Goal: Task Accomplishment & Management: Use online tool/utility

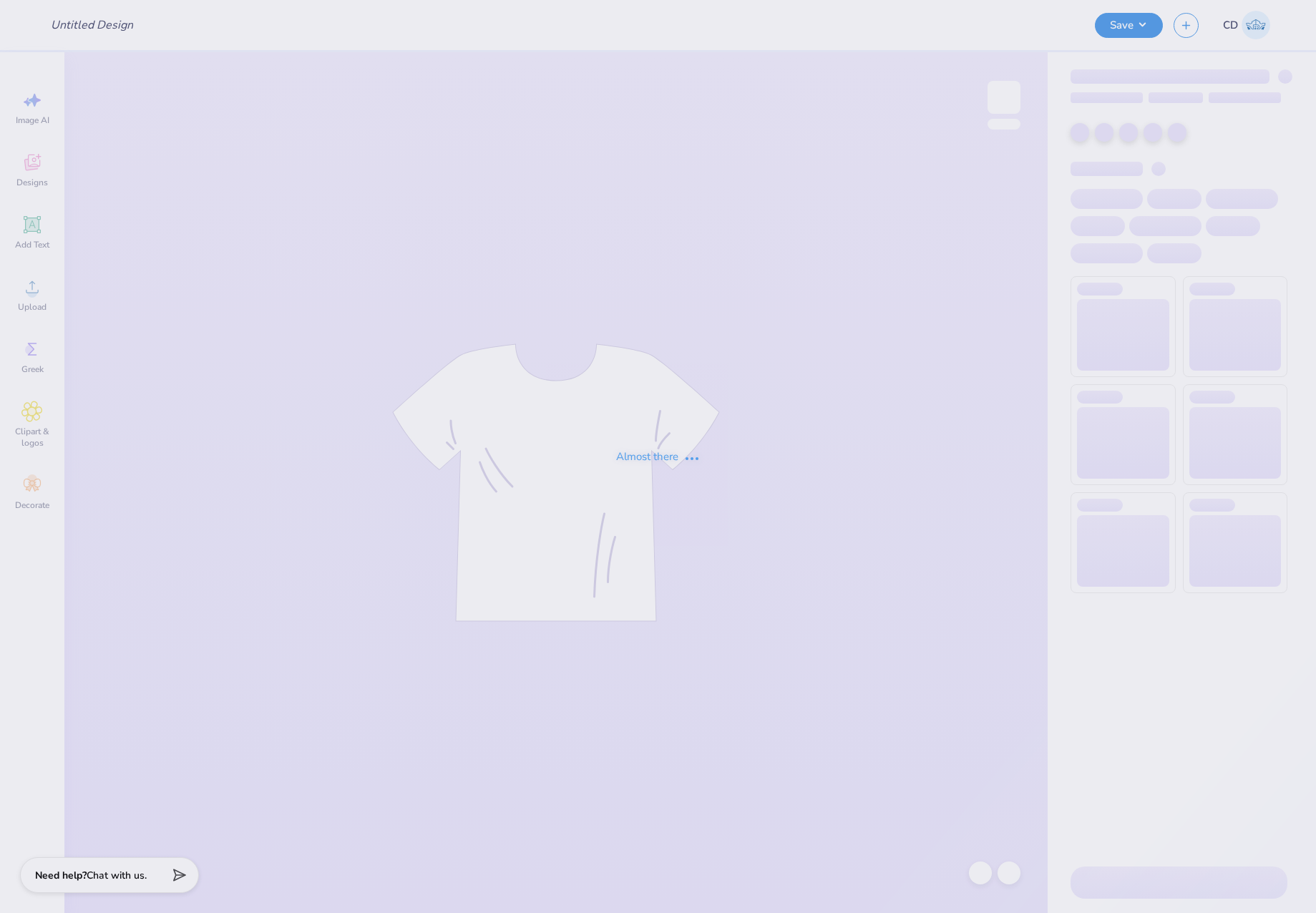
type input "passport shirts"
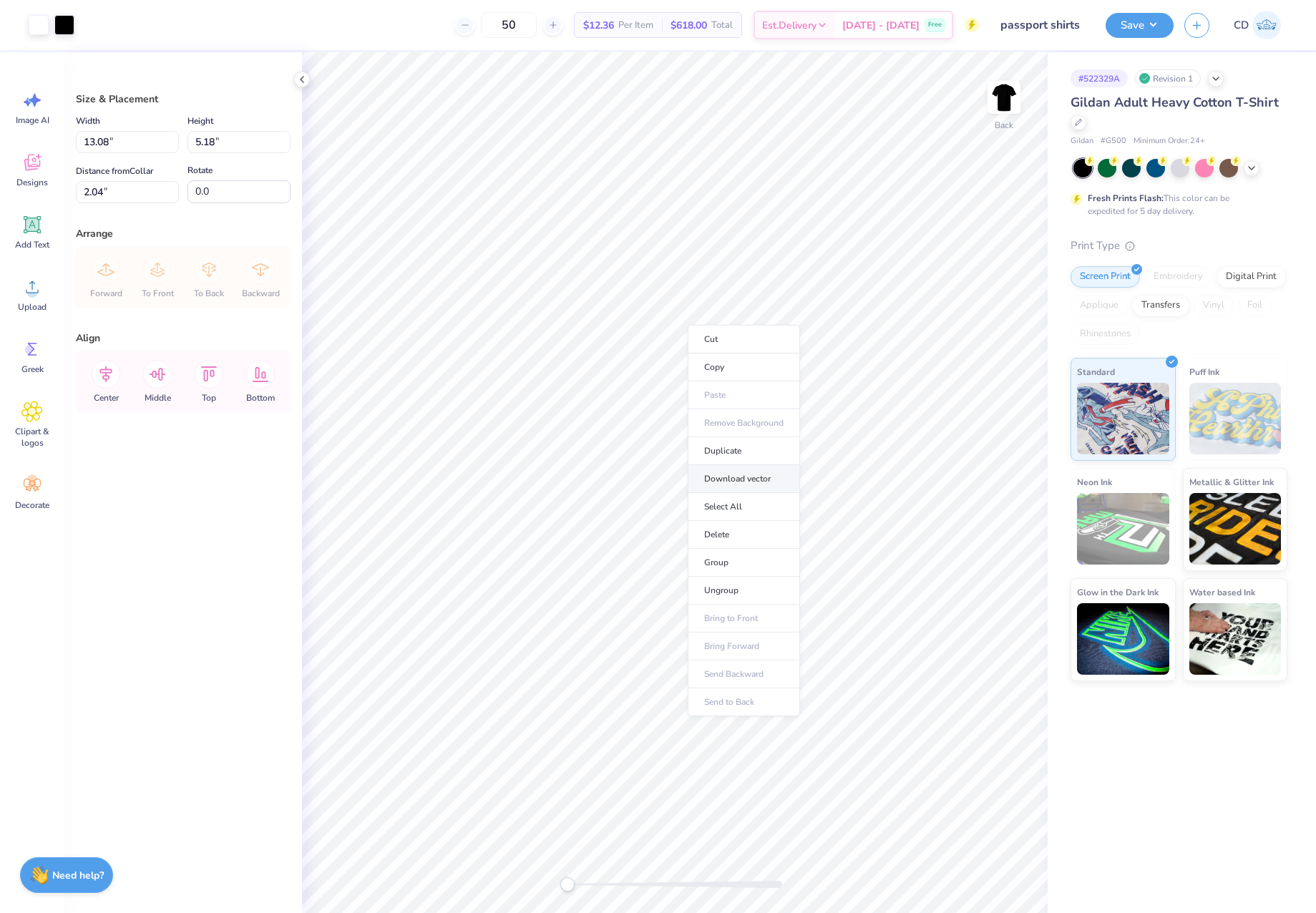
click at [735, 476] on li "Download vector" at bounding box center [743, 479] width 112 height 28
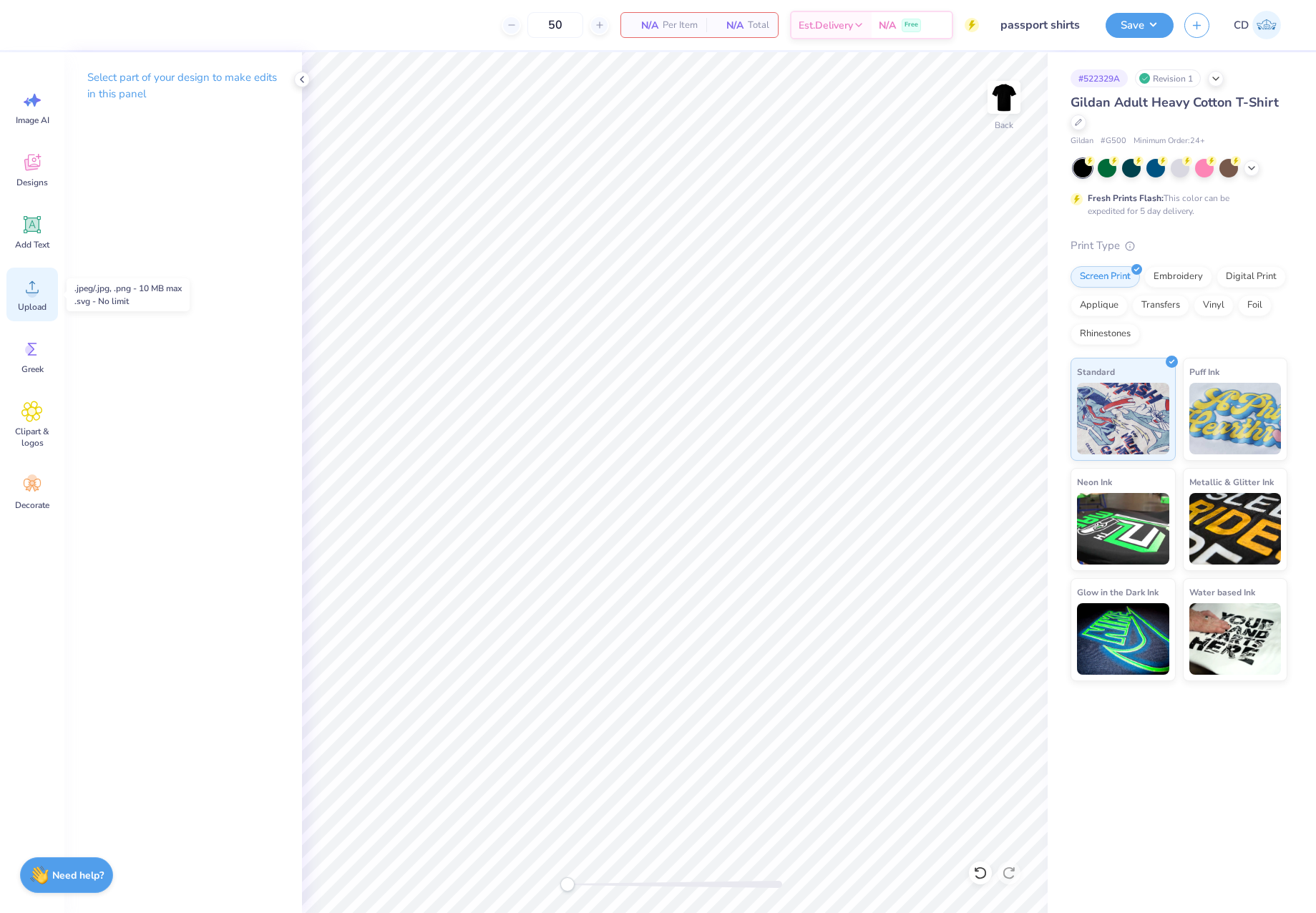
click at [33, 304] on span "Upload" at bounding box center [32, 306] width 29 height 11
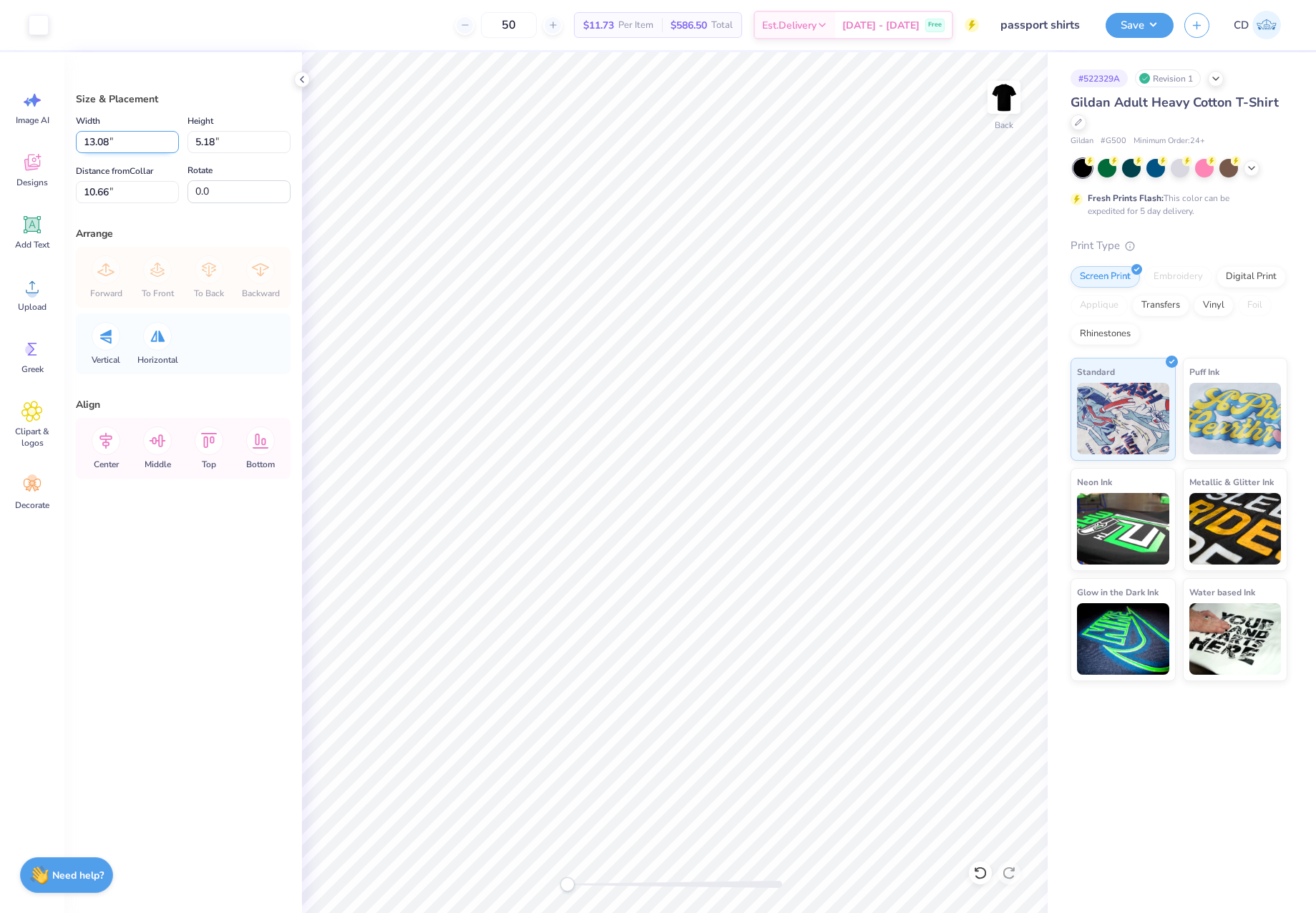
drag, startPoint x: 112, startPoint y: 146, endPoint x: 88, endPoint y: 145, distance: 24.0
click at [88, 145] on input "13.08" at bounding box center [127, 142] width 103 height 23
type input "12.50"
type input "4.95"
drag, startPoint x: 115, startPoint y: 189, endPoint x: 44, endPoint y: 181, distance: 71.4
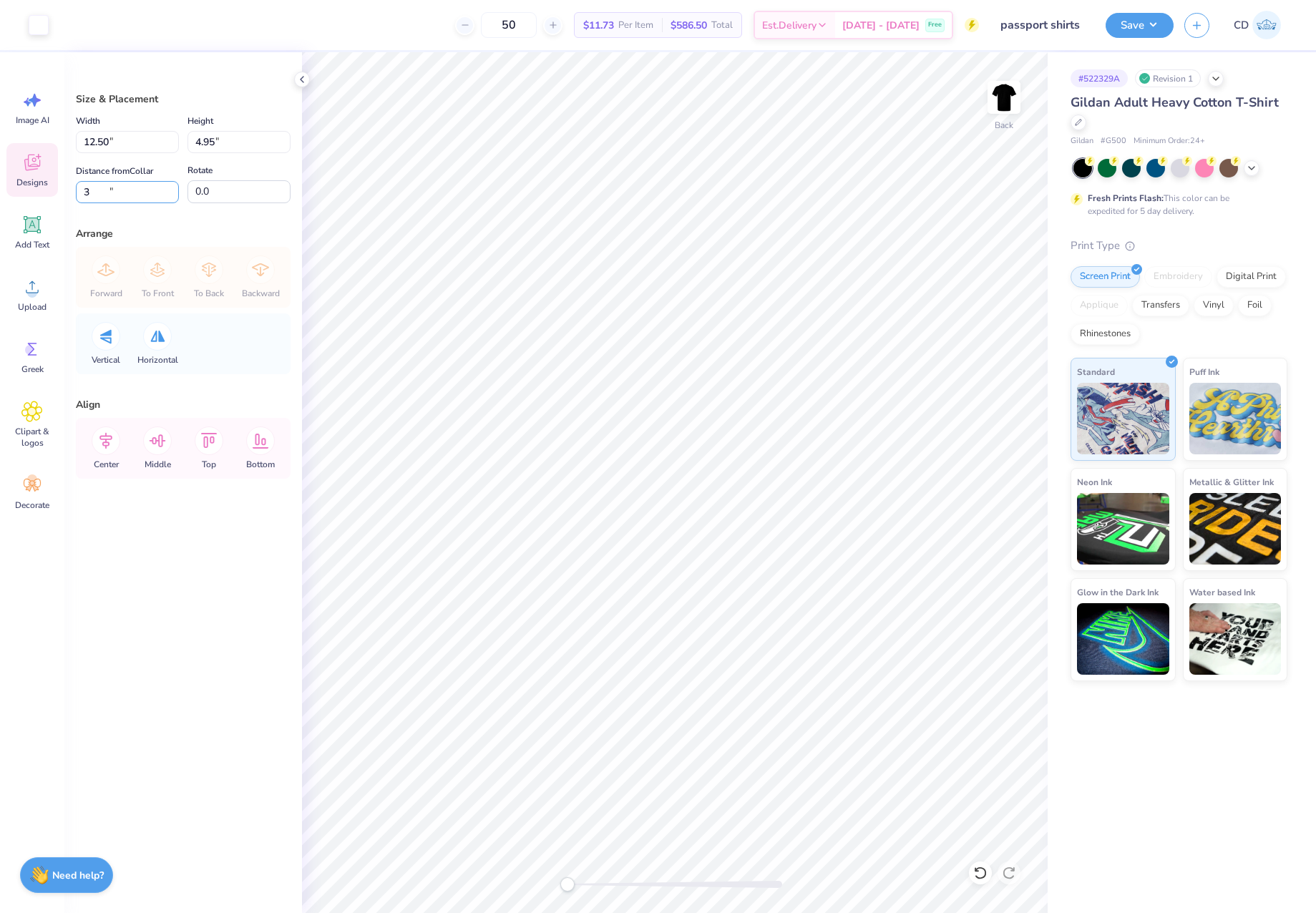
click at [44, 181] on div "Art colors 50 $11.73 Per Item $586.50 Total Est. Delivery Oct 7 - 10 Free Desig…" at bounding box center [658, 456] width 1316 height 913
type input "3"
click at [1130, 30] on button "Save" at bounding box center [1140, 23] width 68 height 25
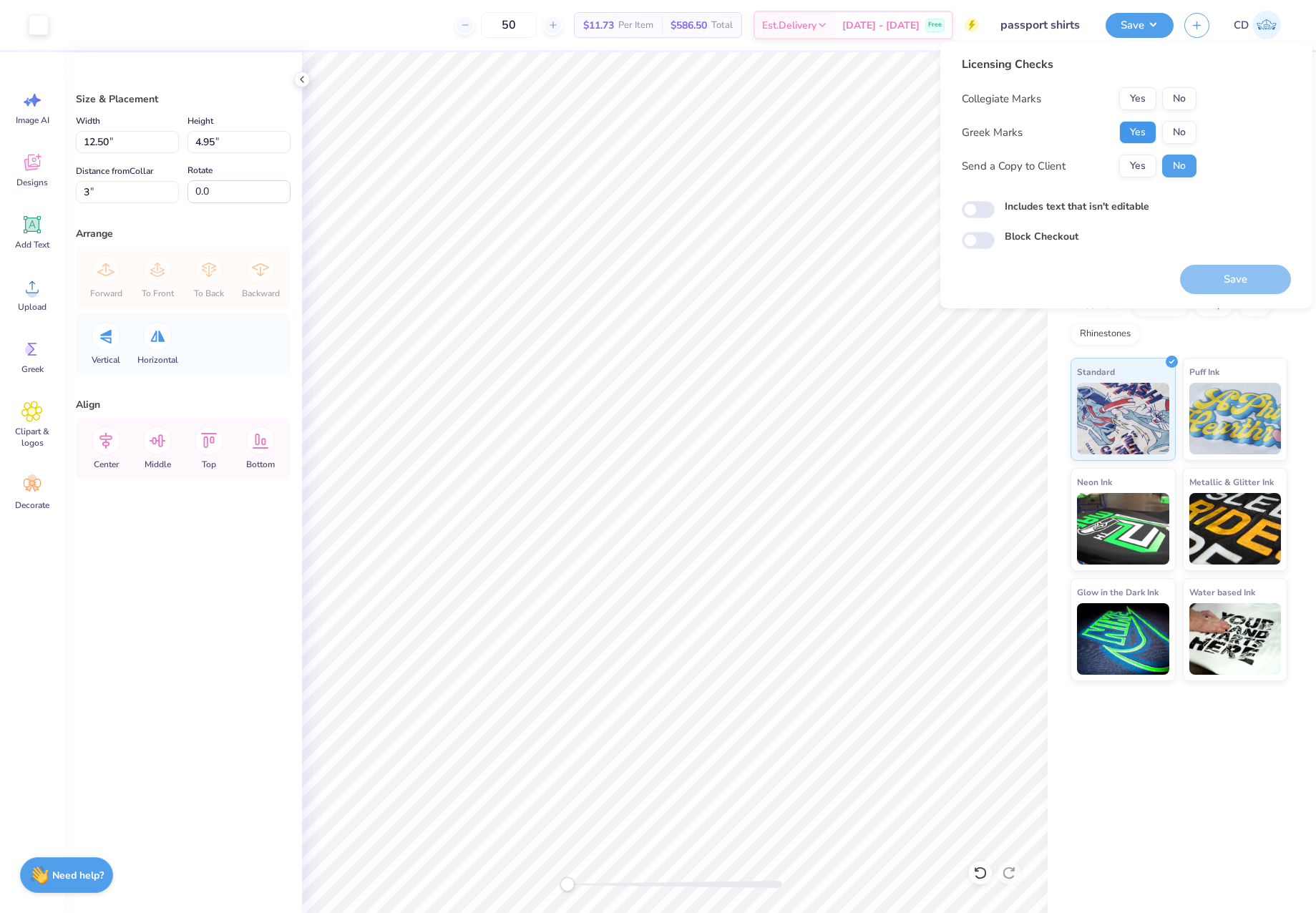
click at [1139, 135] on button "Yes" at bounding box center [1137, 132] width 37 height 23
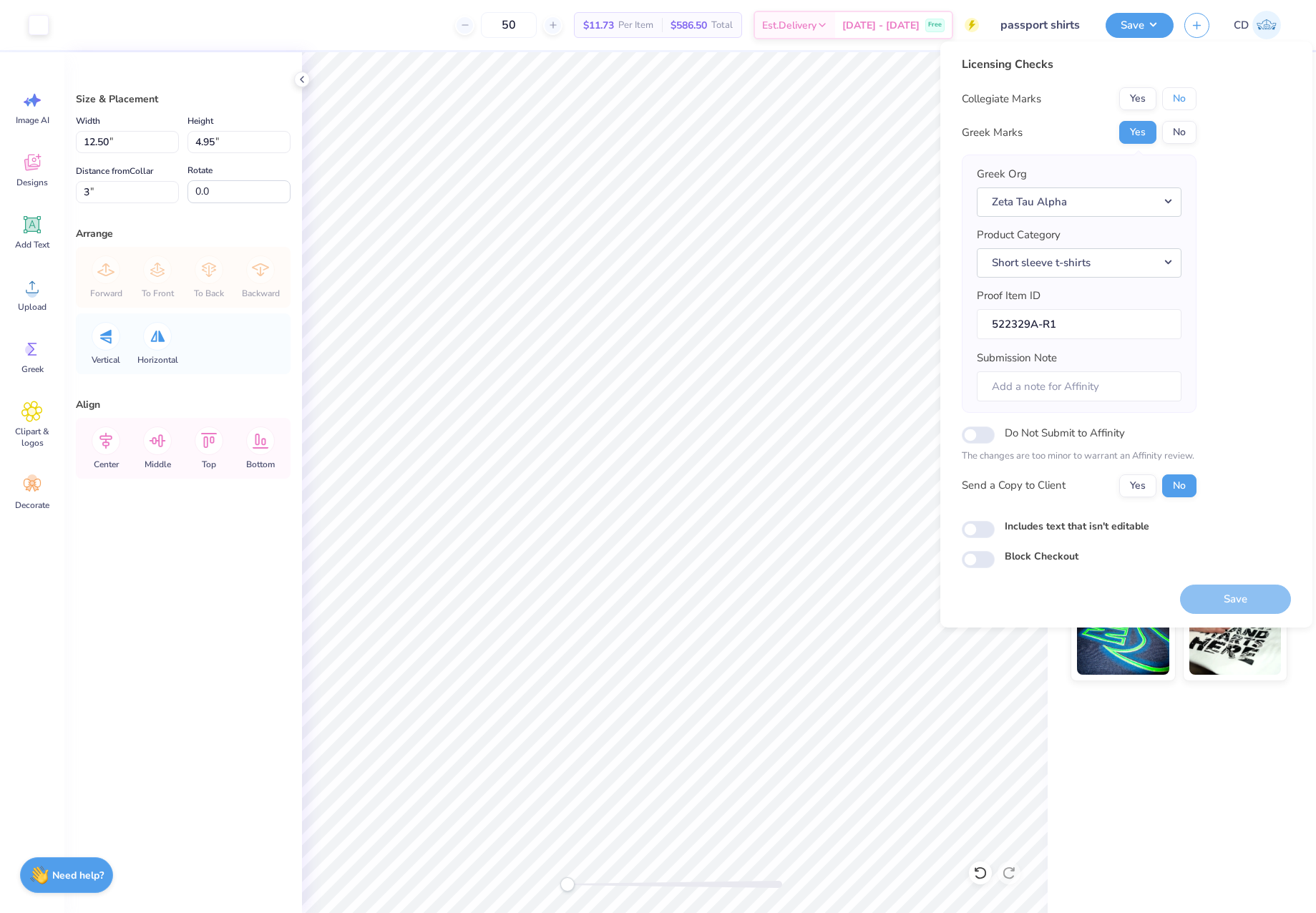
drag, startPoint x: 1172, startPoint y: 101, endPoint x: 1164, endPoint y: 116, distance: 17.0
click at [1173, 101] on button "No" at bounding box center [1180, 99] width 35 height 23
drag, startPoint x: 976, startPoint y: 529, endPoint x: 1024, endPoint y: 544, distance: 50.3
click at [977, 529] on input "Includes text that isn't editable" at bounding box center [978, 529] width 33 height 17
checkbox input "true"
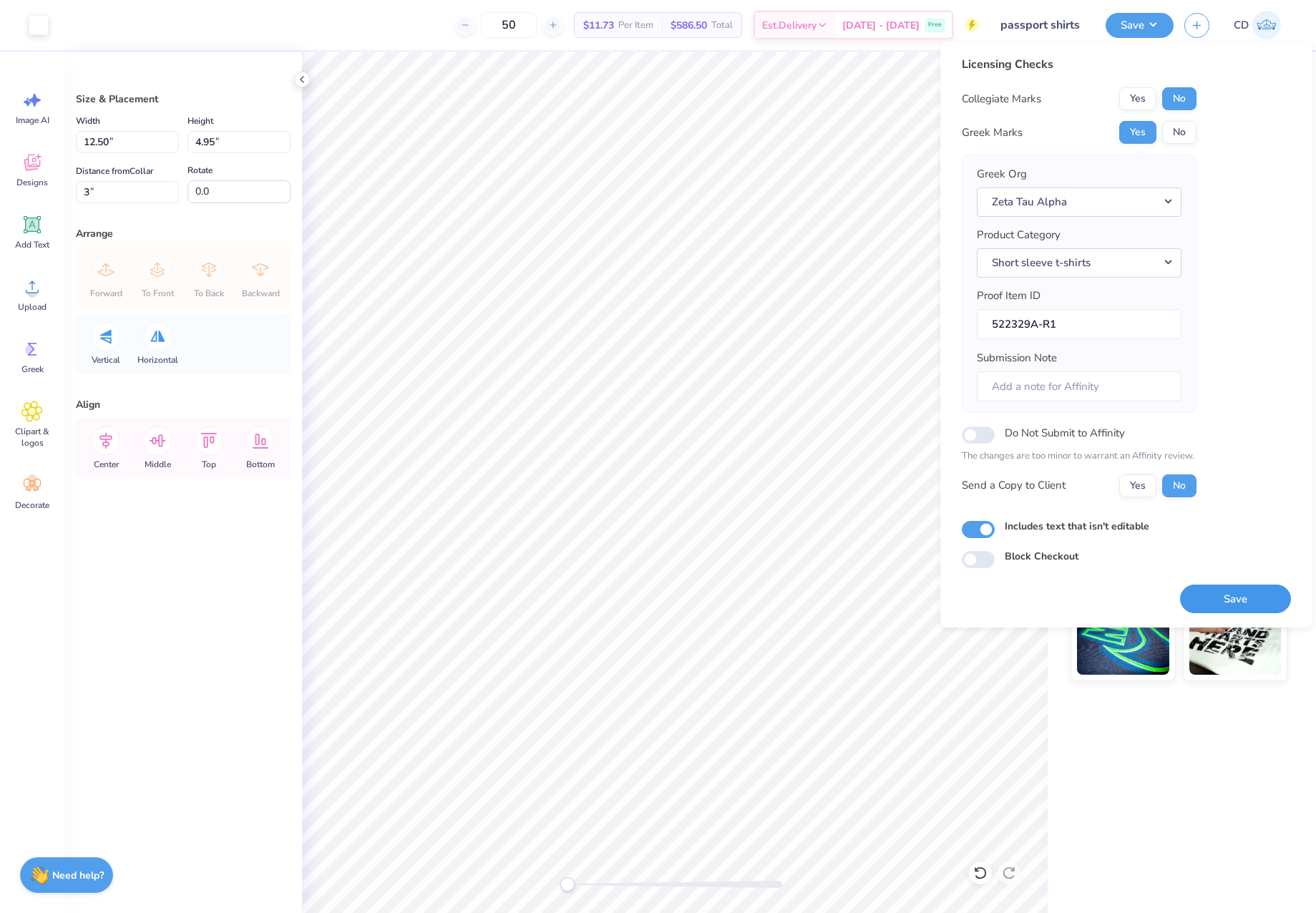
click at [1273, 592] on button "Save" at bounding box center [1235, 599] width 111 height 30
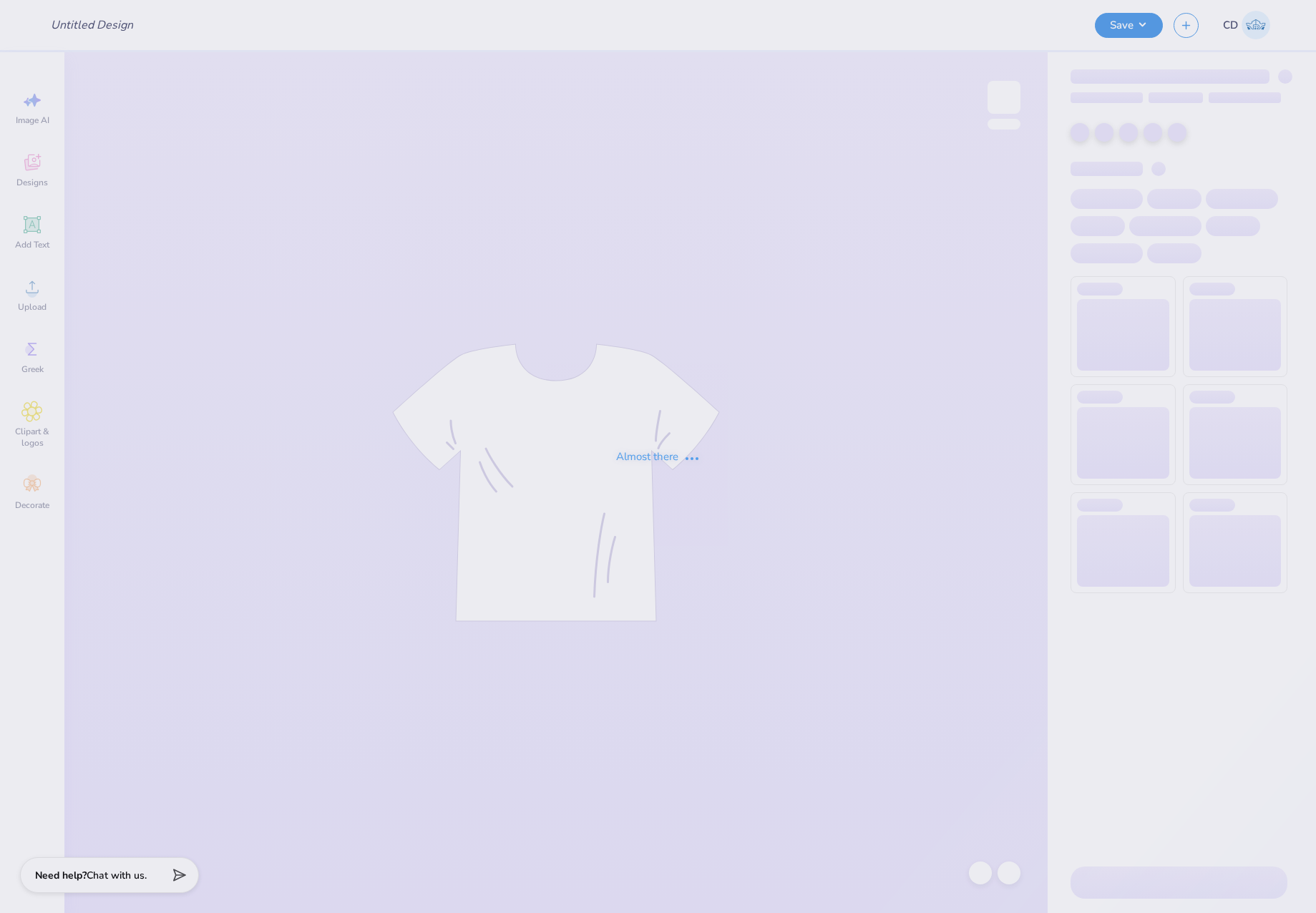
type input "Grinch Hoco"
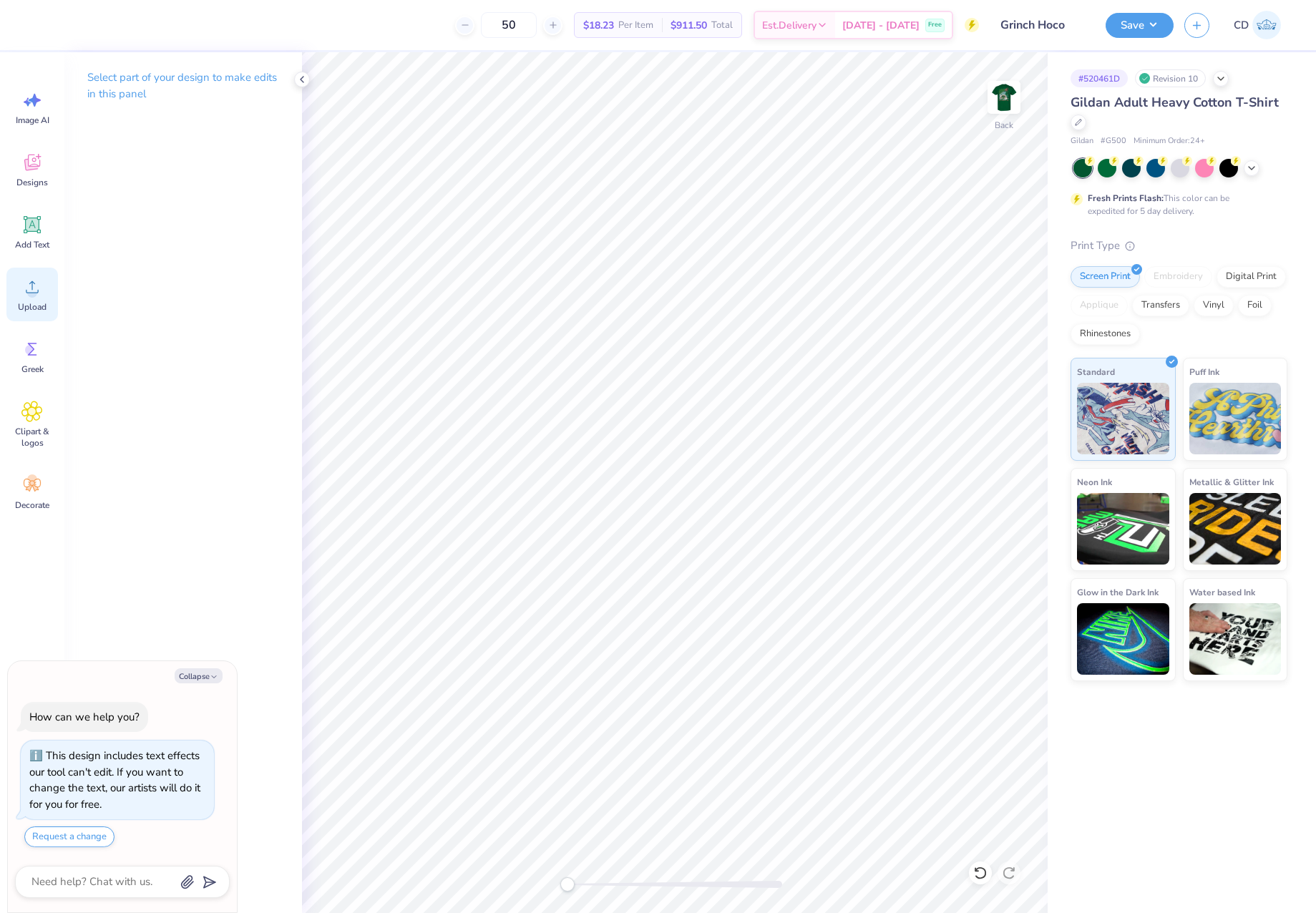
click at [36, 292] on icon at bounding box center [32, 287] width 13 height 12
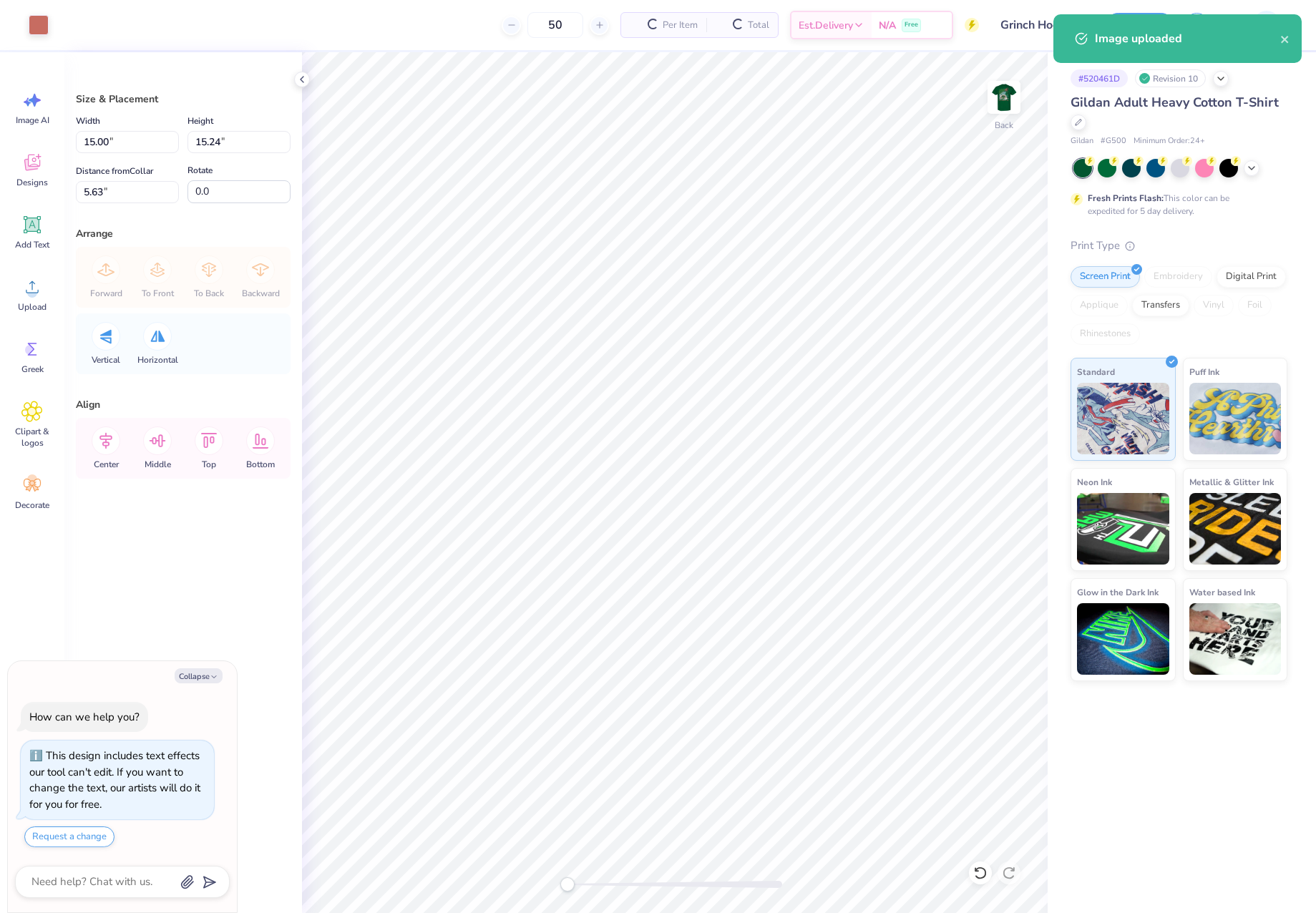
type textarea "x"
drag, startPoint x: 117, startPoint y: 139, endPoint x: 71, endPoint y: 138, distance: 46.0
click at [73, 138] on div "Size & Placement Width 15.00 15.00 " Height 15.24 15.24 " Distance from Collar …" at bounding box center [183, 483] width 238 height 861
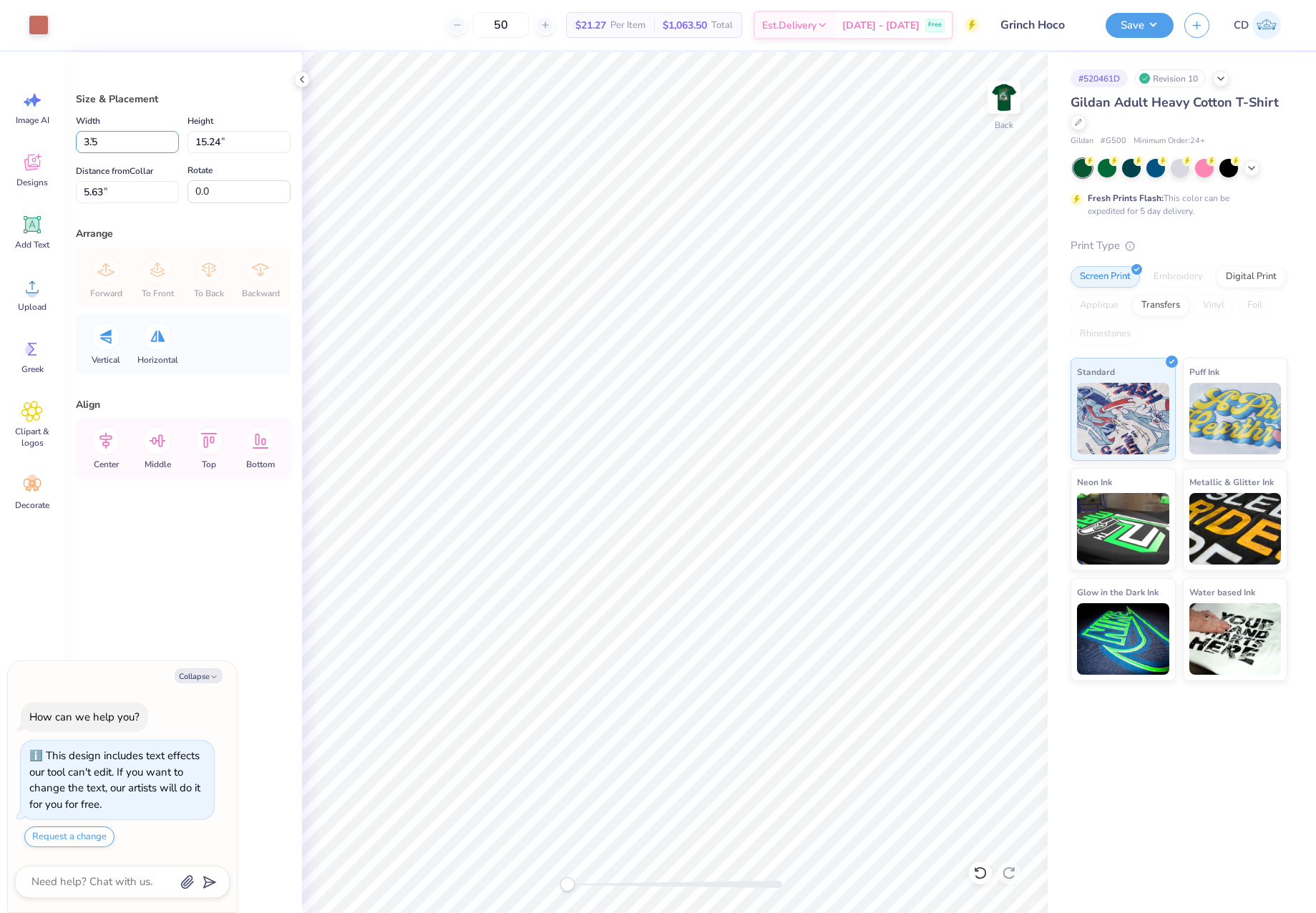
type input "3.50"
type textarea "x"
type input "3.56"
type input "11.47"
click at [1007, 99] on img at bounding box center [1004, 97] width 57 height 57
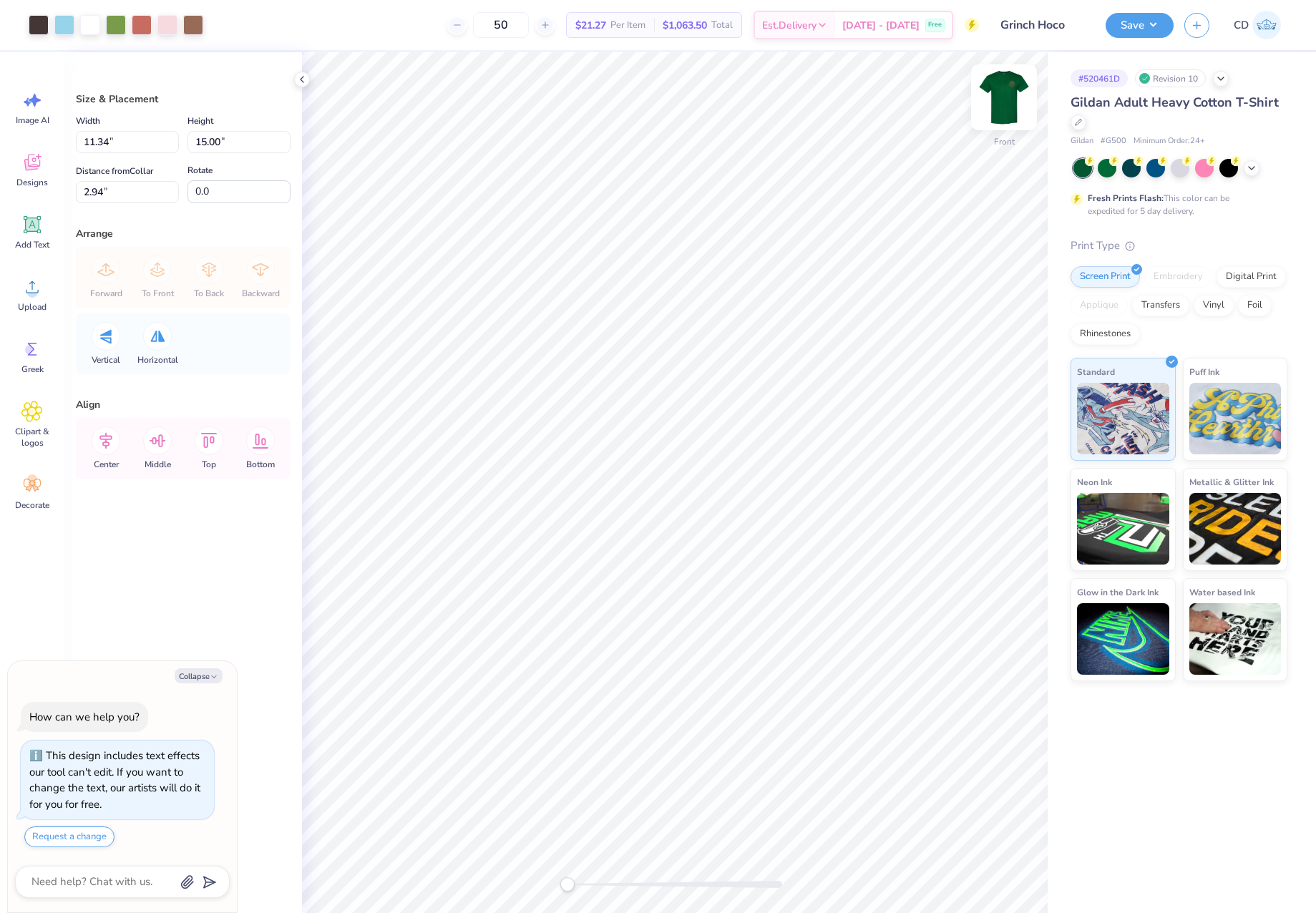
click at [1002, 97] on img at bounding box center [1004, 97] width 57 height 57
click at [1130, 23] on button "Save" at bounding box center [1140, 23] width 68 height 25
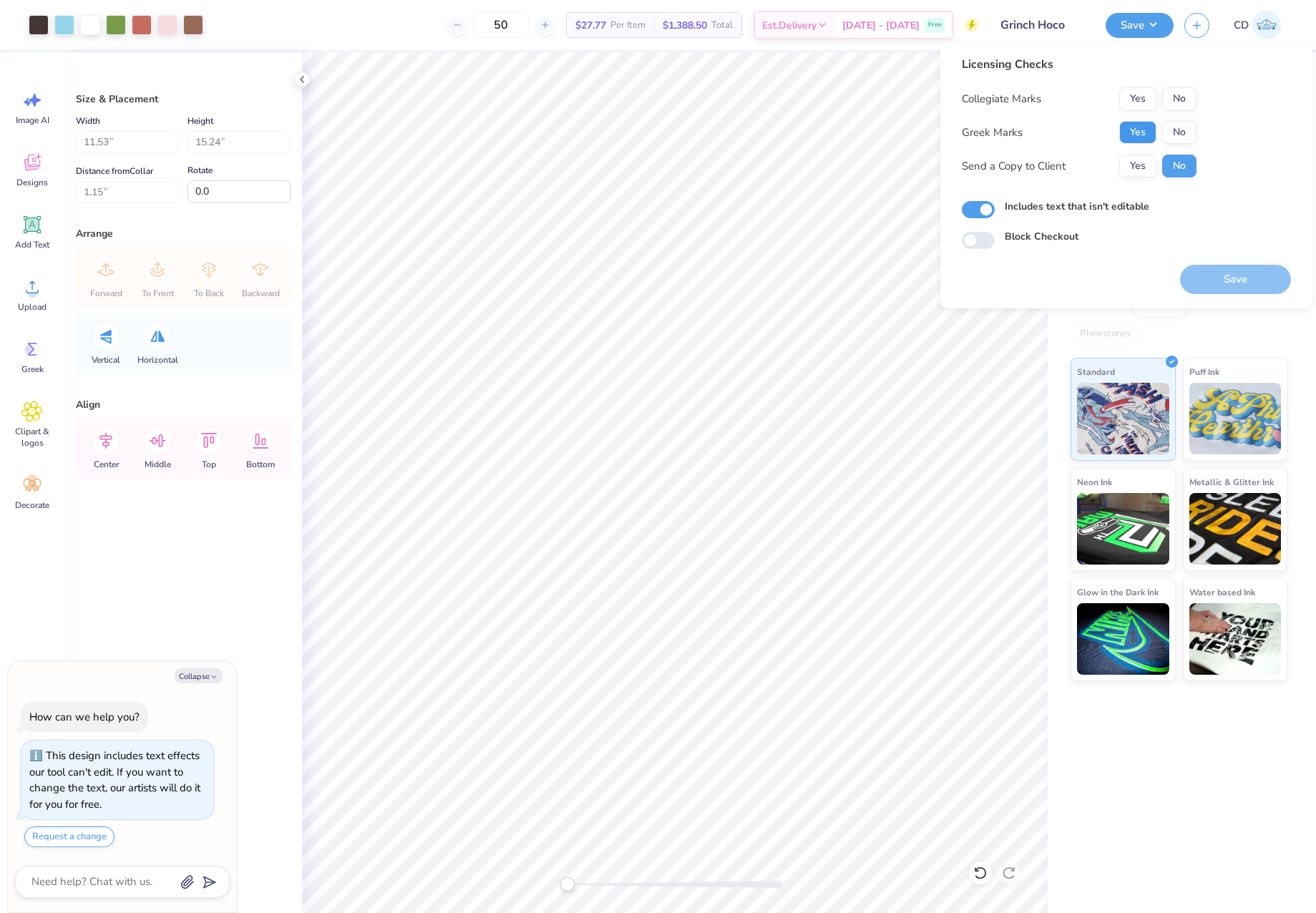
click at [1152, 128] on button "Yes" at bounding box center [1137, 132] width 37 height 23
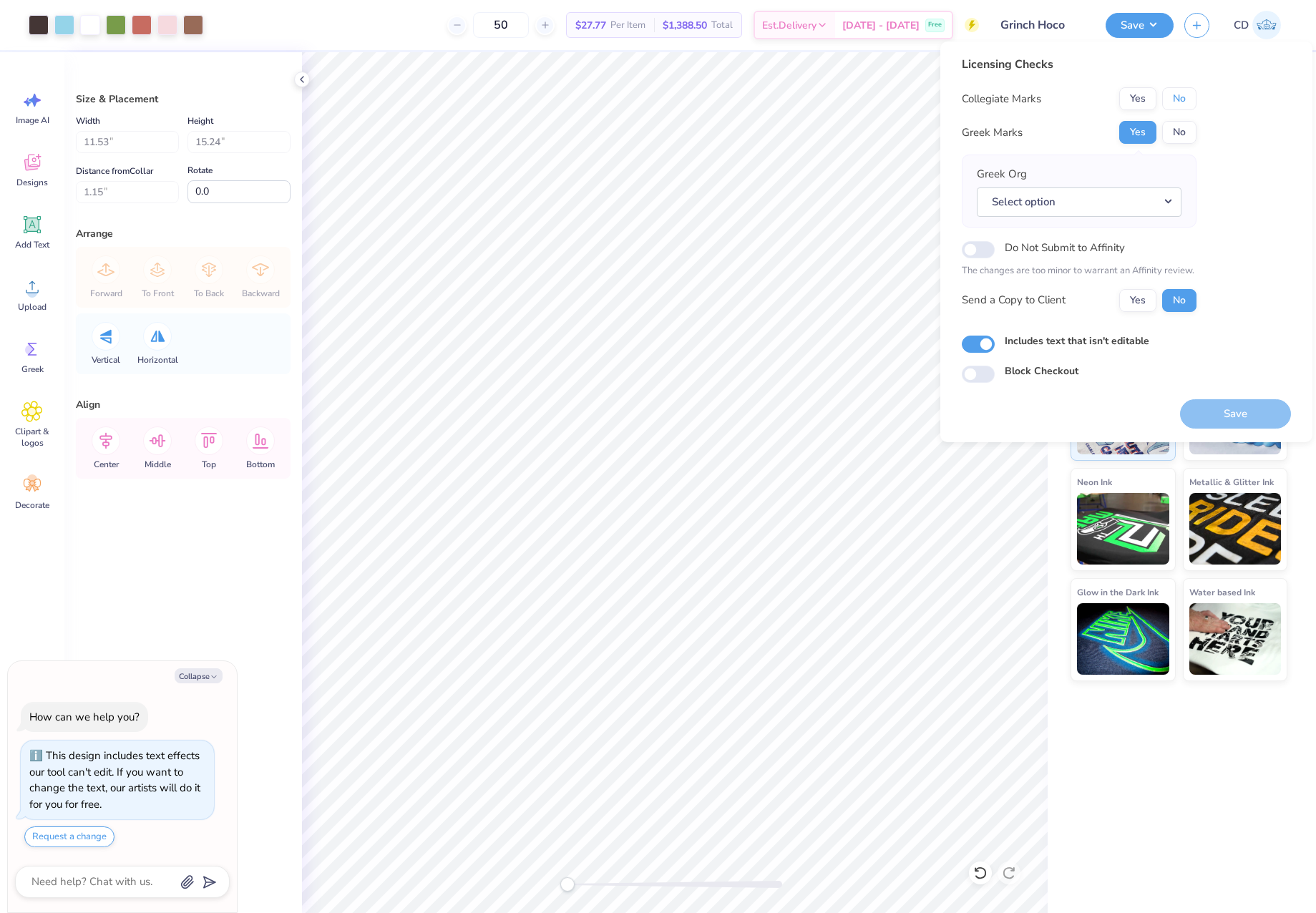
drag, startPoint x: 1171, startPoint y: 95, endPoint x: 1151, endPoint y: 186, distance: 93.2
click at [1171, 96] on button "No" at bounding box center [1180, 99] width 35 height 23
click at [1158, 201] on button "Select option" at bounding box center [1079, 202] width 205 height 30
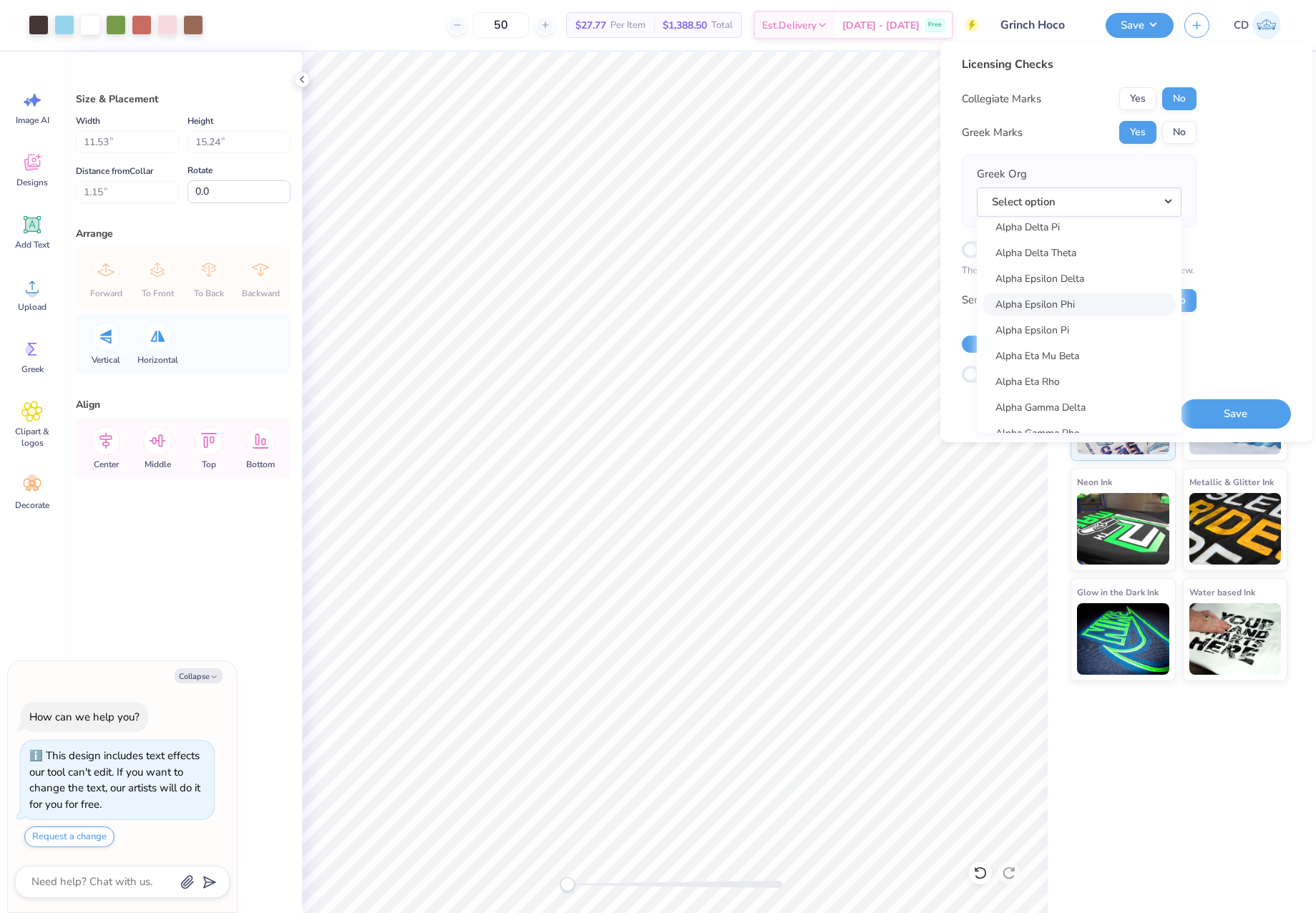
scroll to position [364, 0]
click at [1062, 234] on link "Alpha Delta Pi" at bounding box center [1079, 233] width 194 height 23
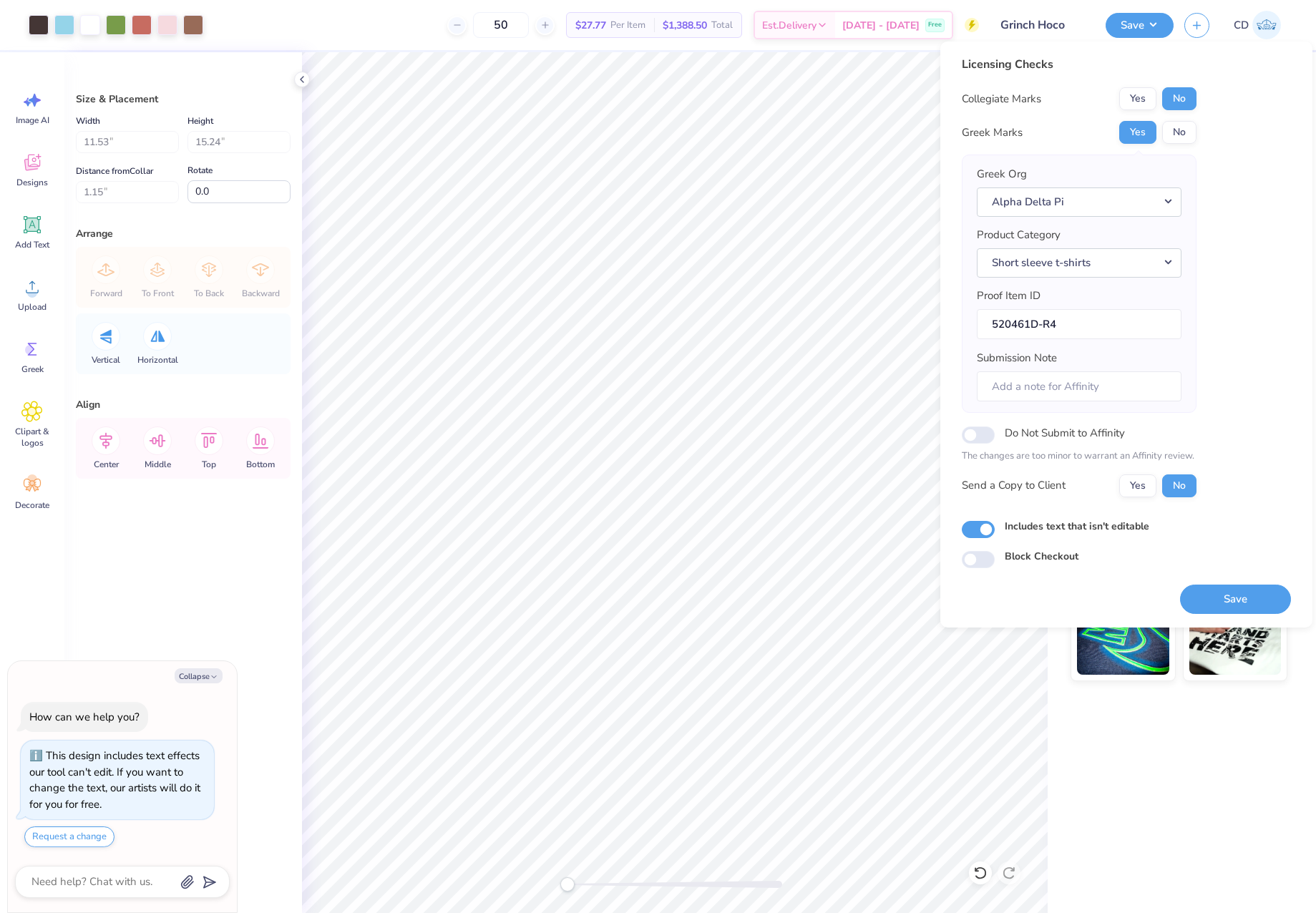
type textarea "x"
click at [1045, 384] on input "Submission Note" at bounding box center [1079, 386] width 205 height 30
paste input "CHAPTER - PI EVENT - HOMECOMING"
type input "CHAPTER - PI EVENT - HOMECOMING"
type textarea "x"
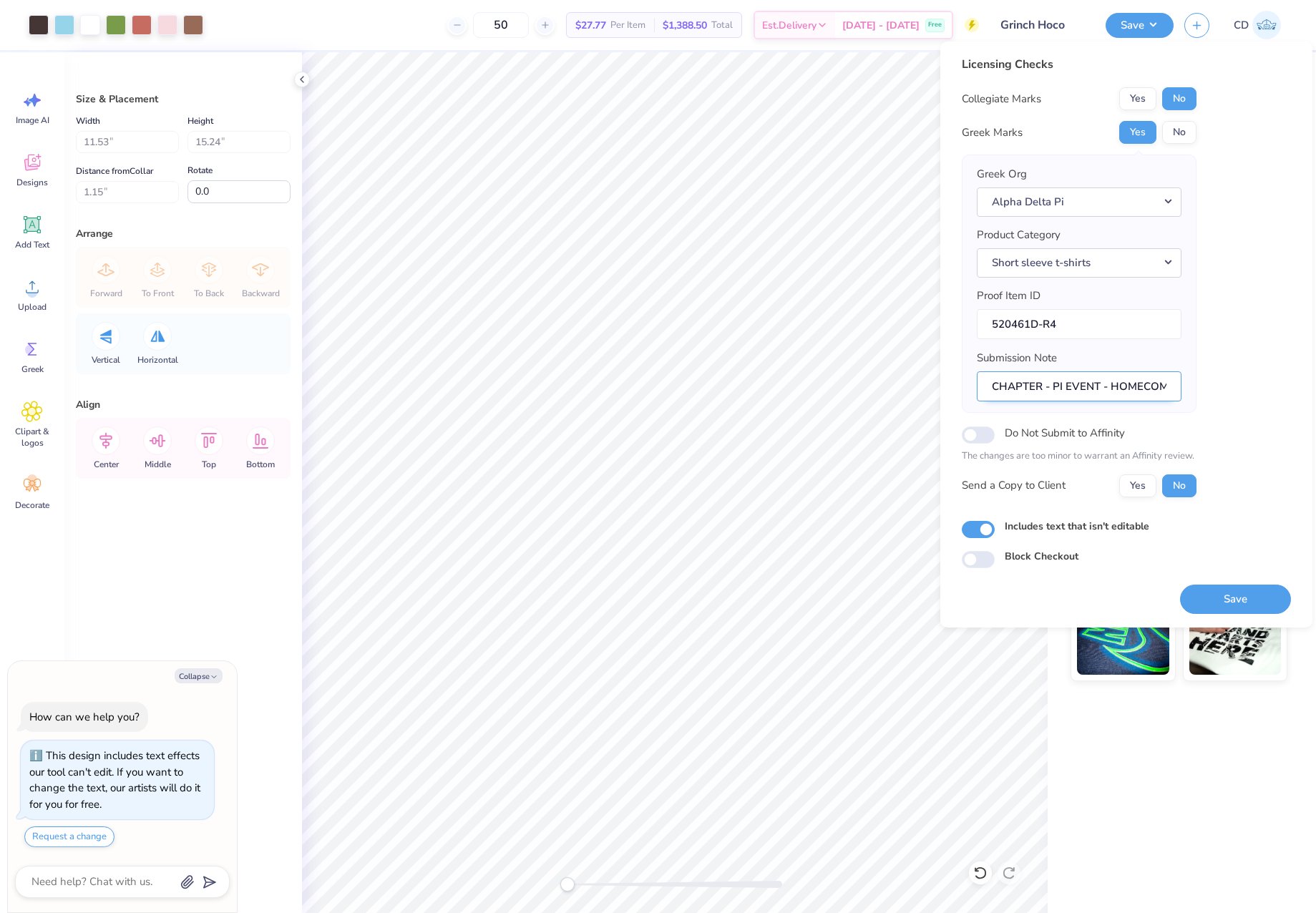
scroll to position [0, 22]
type input "CHAPTER - PI EVENT - HOMECOMING"
click at [1234, 621] on div "Licensing Checks Collegiate Marks Yes No Greek Marks Yes No Greek Org Alpha Del…" at bounding box center [1126, 334] width 372 height 586
click at [1233, 604] on button "Save" at bounding box center [1235, 599] width 111 height 30
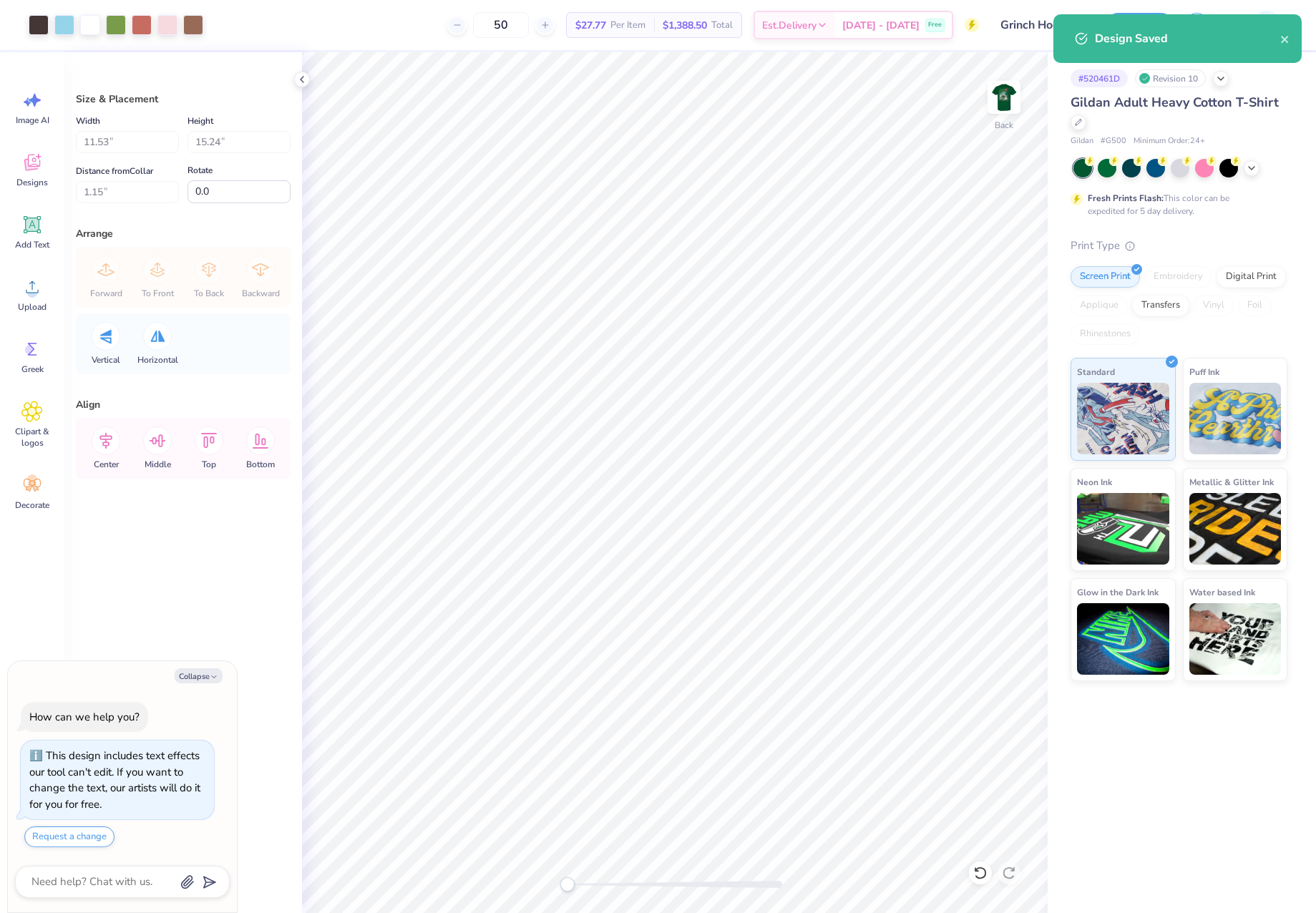
type textarea "x"
